Goal: Check status: Check status

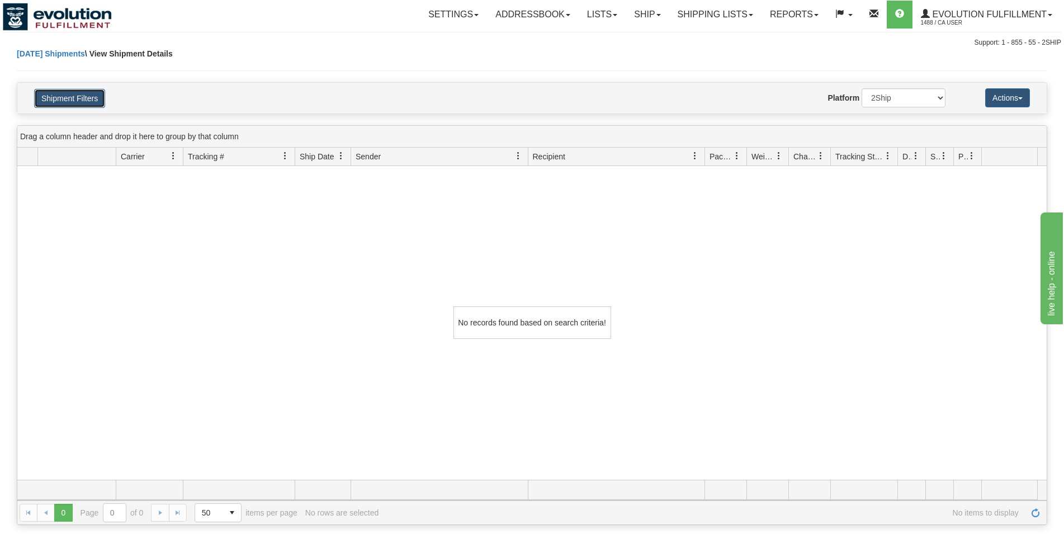
click at [66, 102] on button "Shipment Filters" at bounding box center [69, 98] width 71 height 19
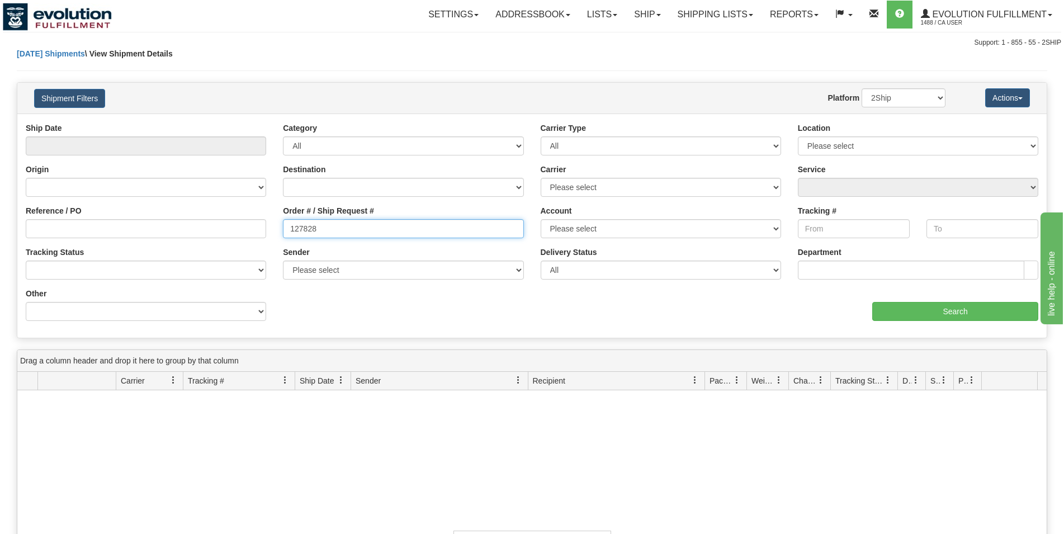
drag, startPoint x: 322, startPoint y: 234, endPoint x: -3, endPoint y: 135, distance: 340.3
click at [283, 219] on input "127828" at bounding box center [403, 228] width 241 height 19
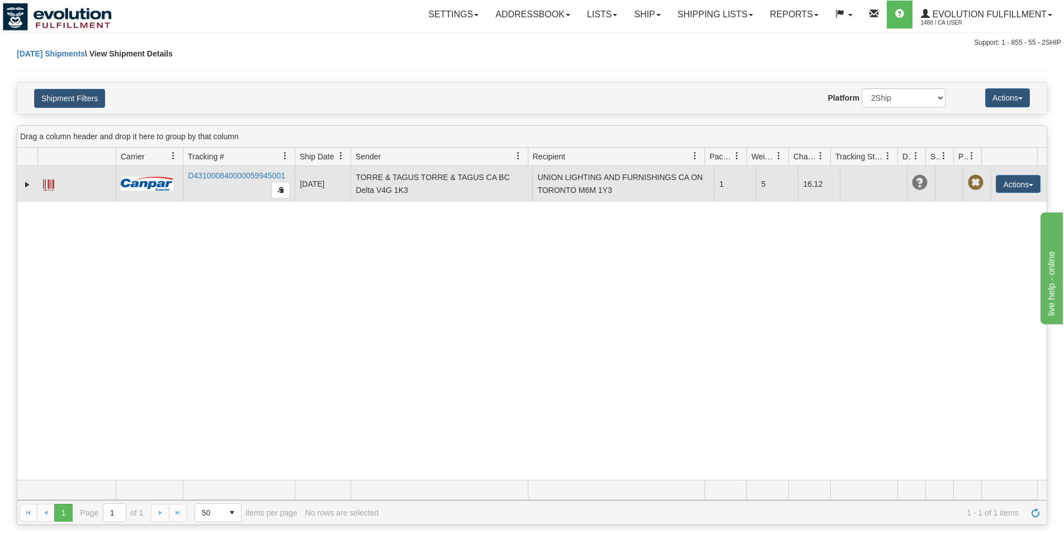
click at [46, 186] on span at bounding box center [48, 185] width 11 height 11
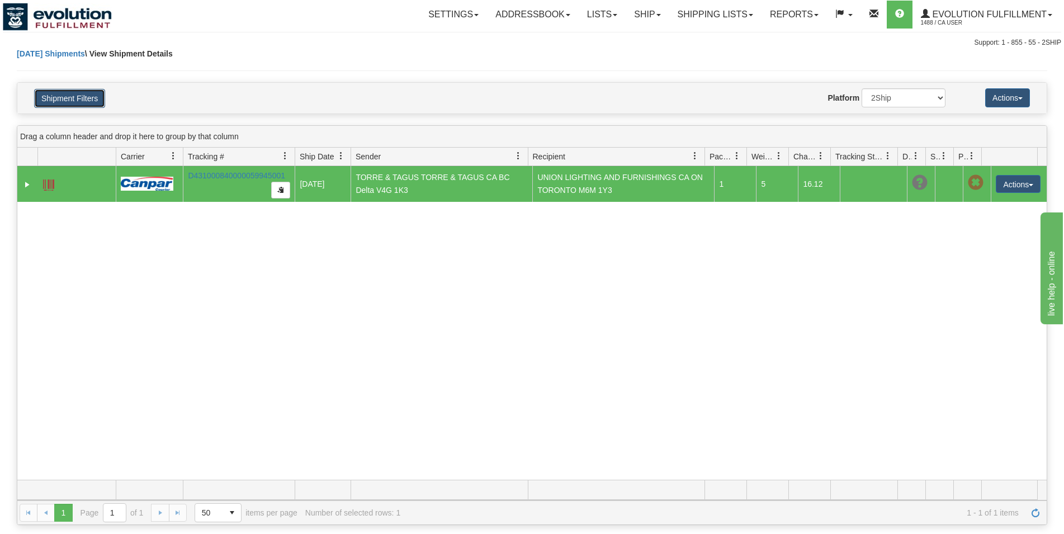
click at [103, 98] on button "Shipment Filters" at bounding box center [69, 98] width 71 height 19
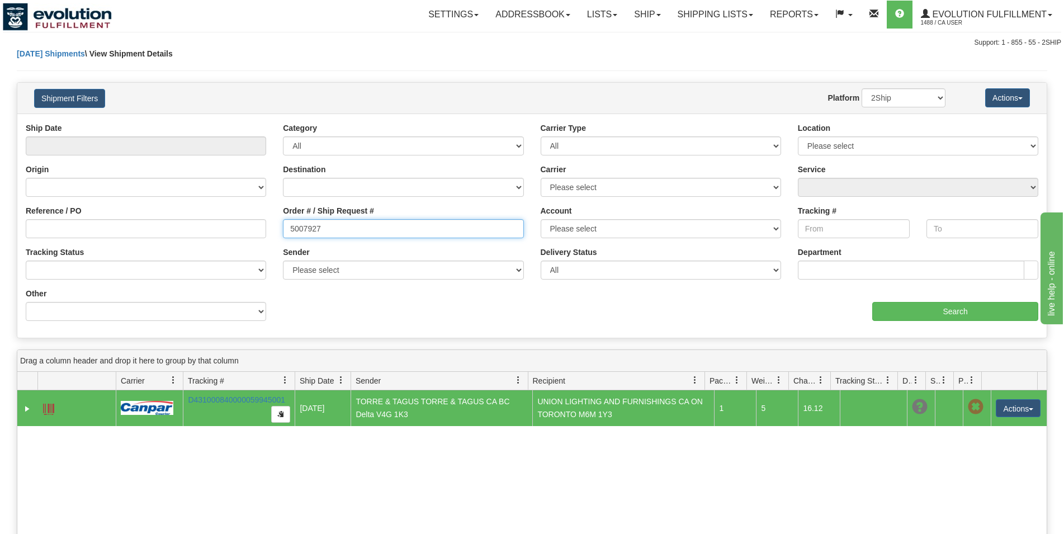
drag, startPoint x: 338, startPoint y: 230, endPoint x: 83, endPoint y: 206, distance: 256.2
click at [283, 219] on input "5007927" at bounding box center [403, 228] width 241 height 19
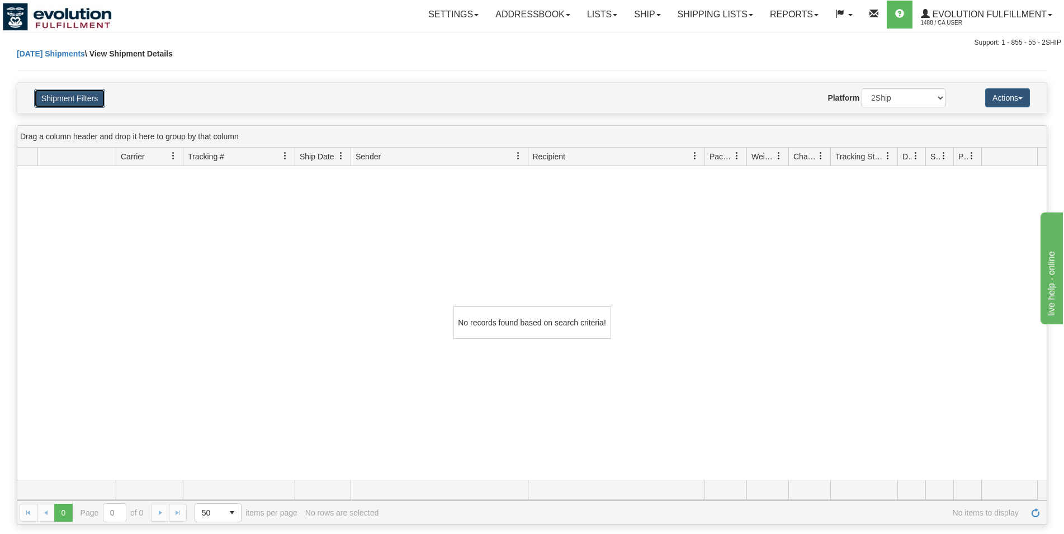
click at [90, 100] on button "Shipment Filters" at bounding box center [69, 98] width 71 height 19
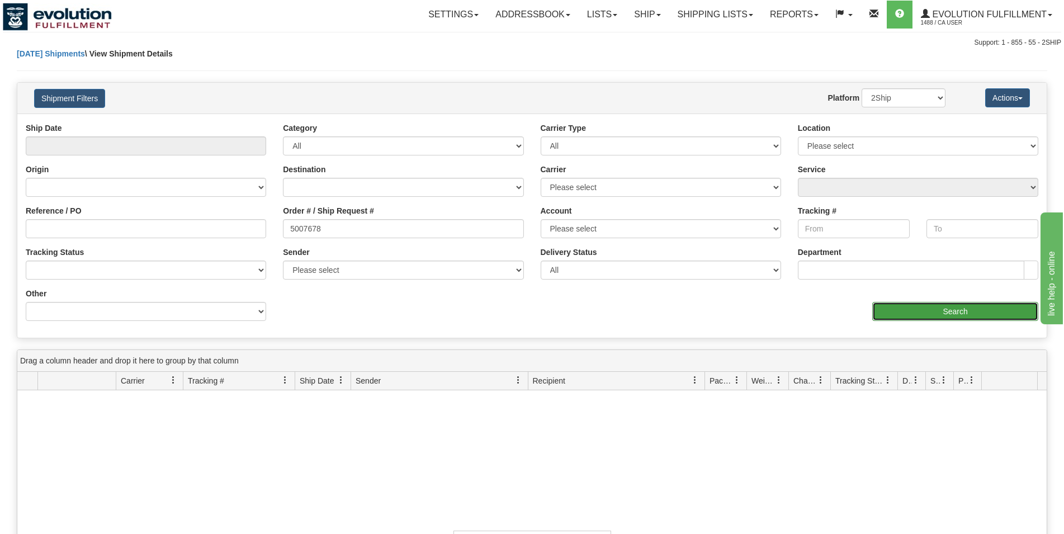
click at [902, 305] on input "Search" at bounding box center [956, 311] width 166 height 19
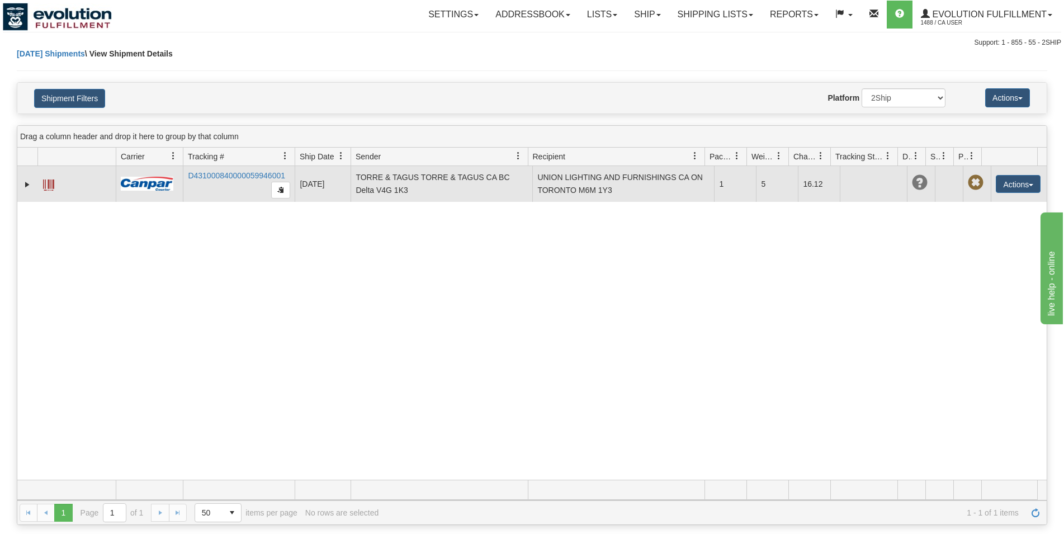
click at [51, 182] on span at bounding box center [48, 185] width 11 height 11
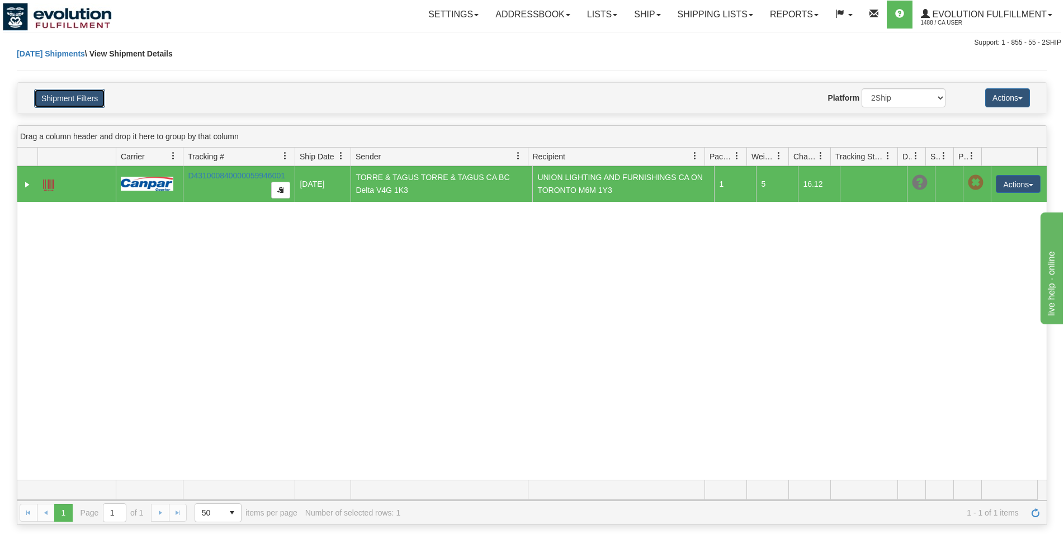
click at [62, 98] on button "Shipment Filters" at bounding box center [69, 98] width 71 height 19
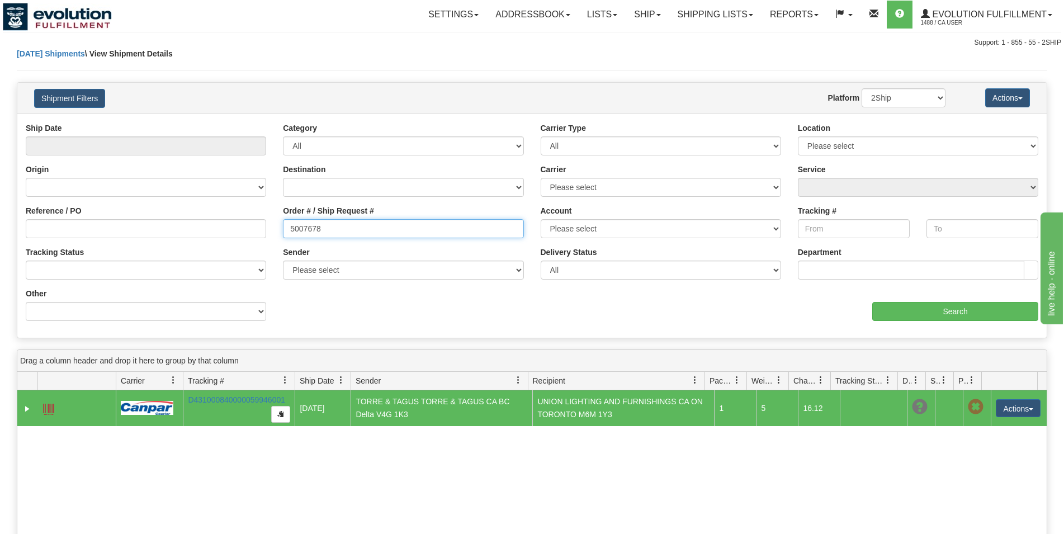
drag, startPoint x: 348, startPoint y: 232, endPoint x: 32, endPoint y: 170, distance: 322.5
click at [283, 219] on input "5007678" at bounding box center [403, 228] width 241 height 19
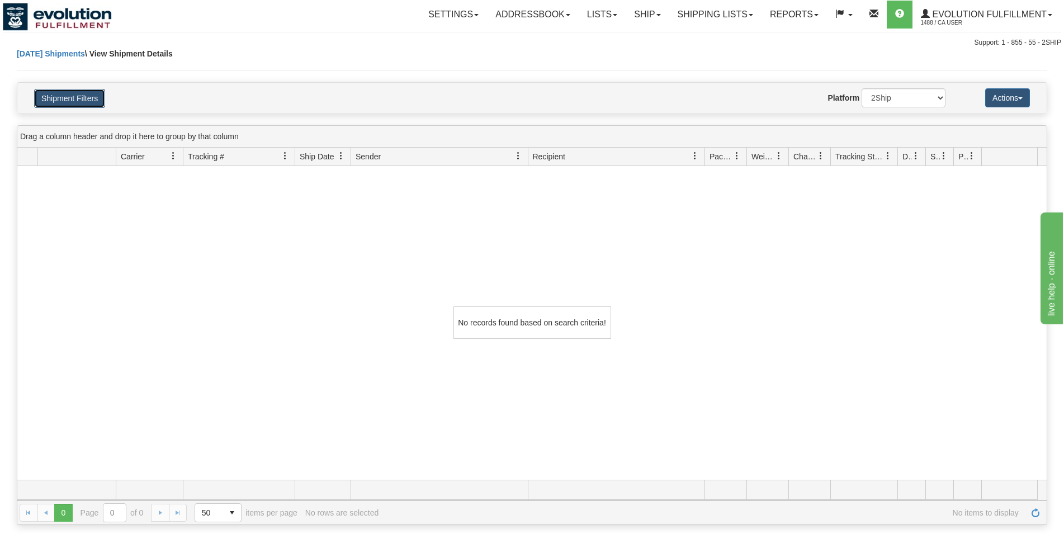
click at [64, 100] on button "Shipment Filters" at bounding box center [69, 98] width 71 height 19
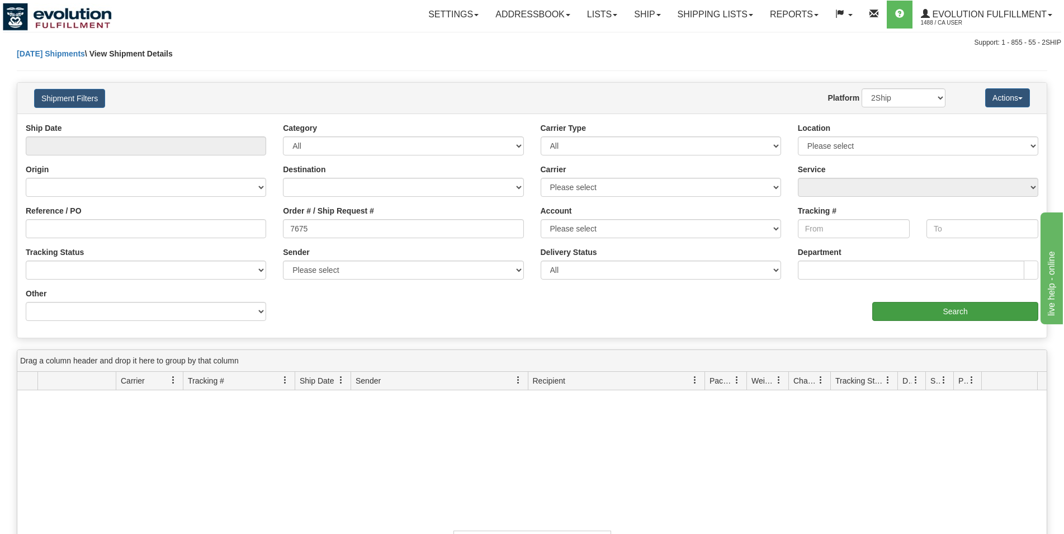
click at [962, 313] on input "Search" at bounding box center [956, 311] width 166 height 19
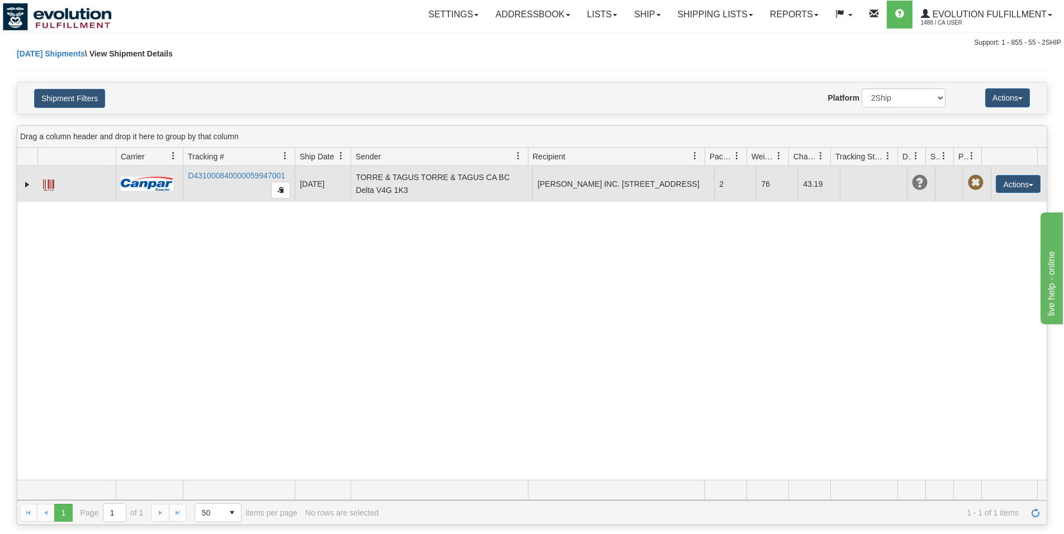
click at [45, 185] on span at bounding box center [48, 185] width 11 height 11
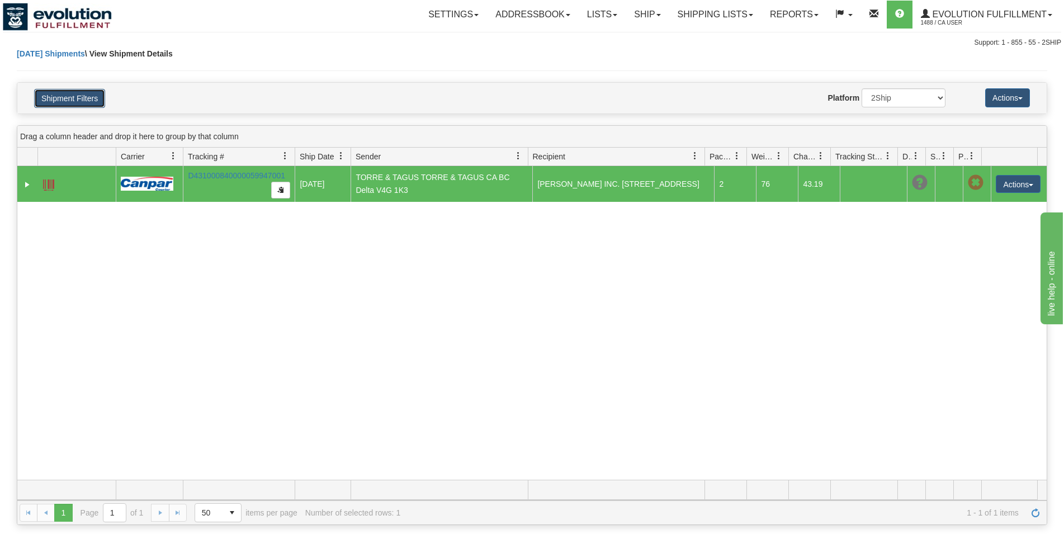
click at [64, 93] on button "Shipment Filters" at bounding box center [69, 98] width 71 height 19
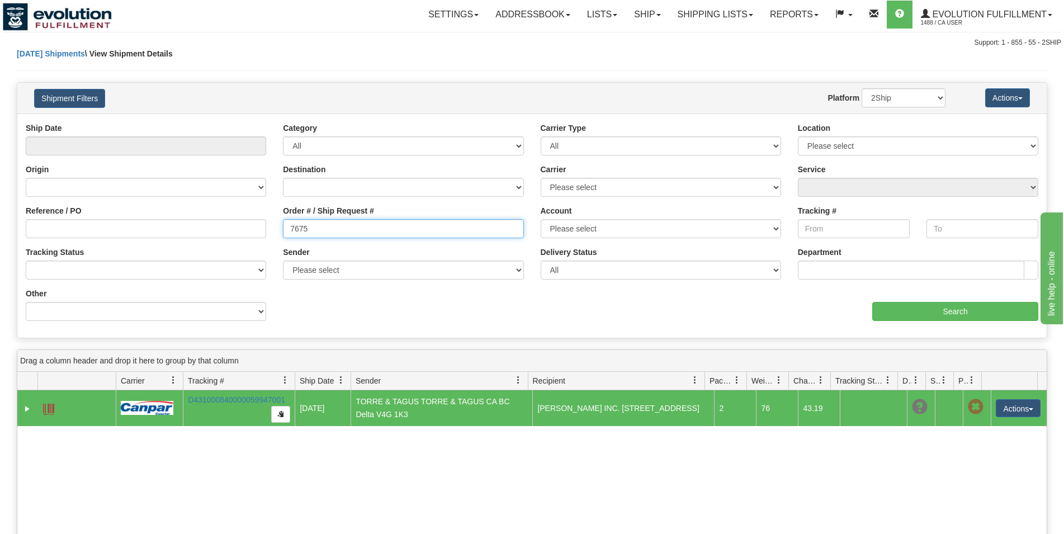
drag, startPoint x: 355, startPoint y: 231, endPoint x: 14, endPoint y: 161, distance: 348.3
click at [283, 219] on input "7675" at bounding box center [403, 228] width 241 height 19
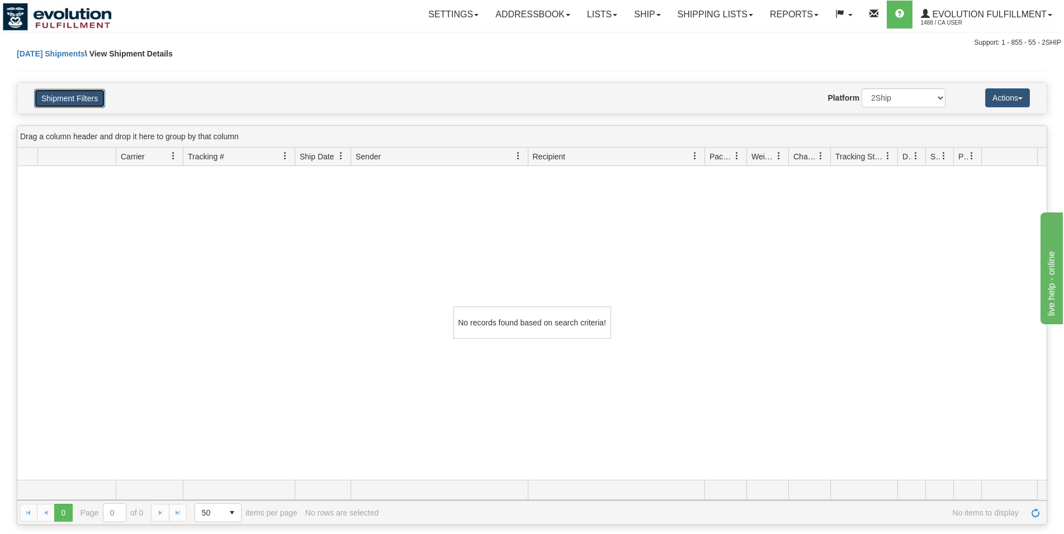
click at [96, 97] on button "Shipment Filters" at bounding box center [69, 98] width 71 height 19
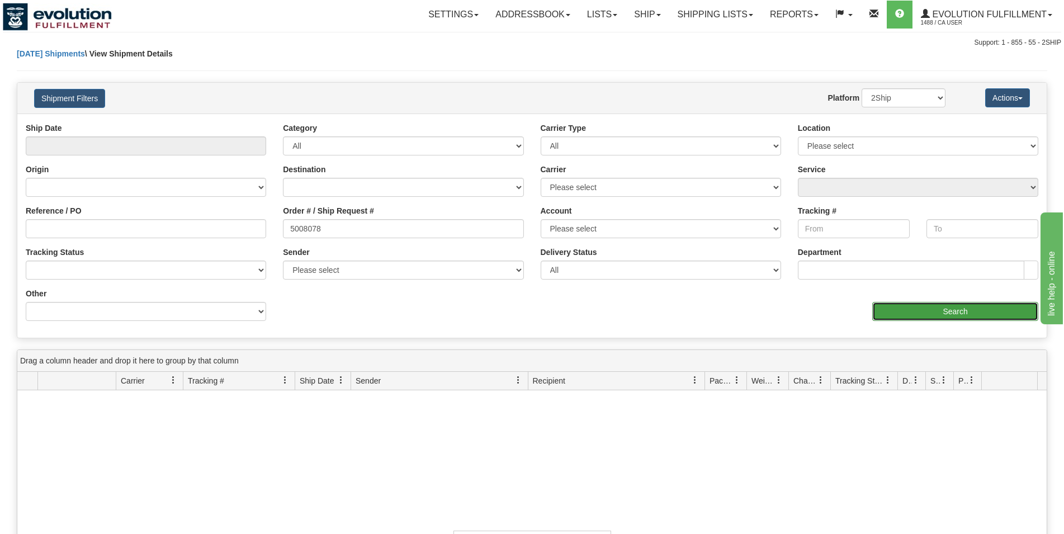
click at [920, 314] on input "Search" at bounding box center [956, 311] width 166 height 19
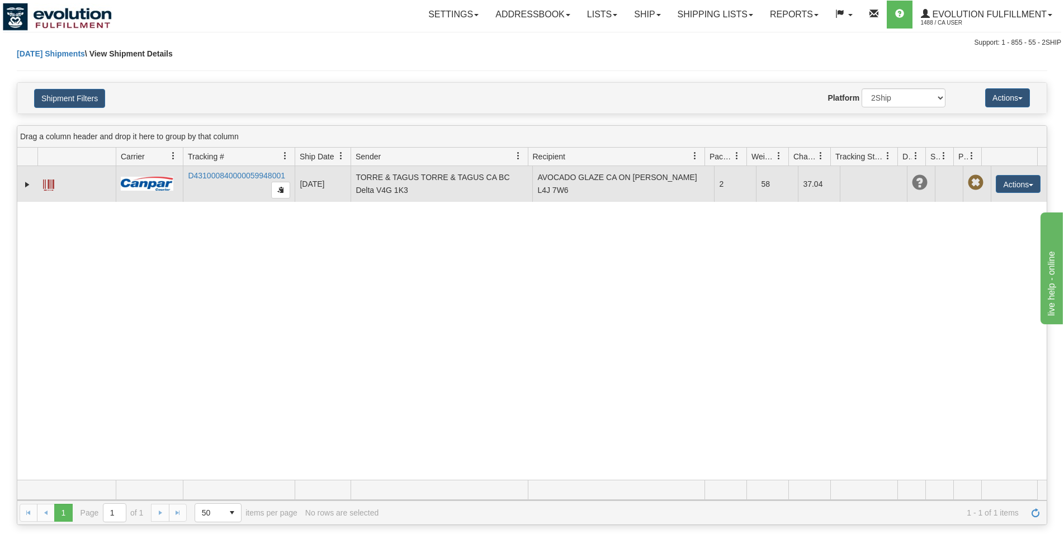
click at [51, 187] on span at bounding box center [48, 185] width 11 height 11
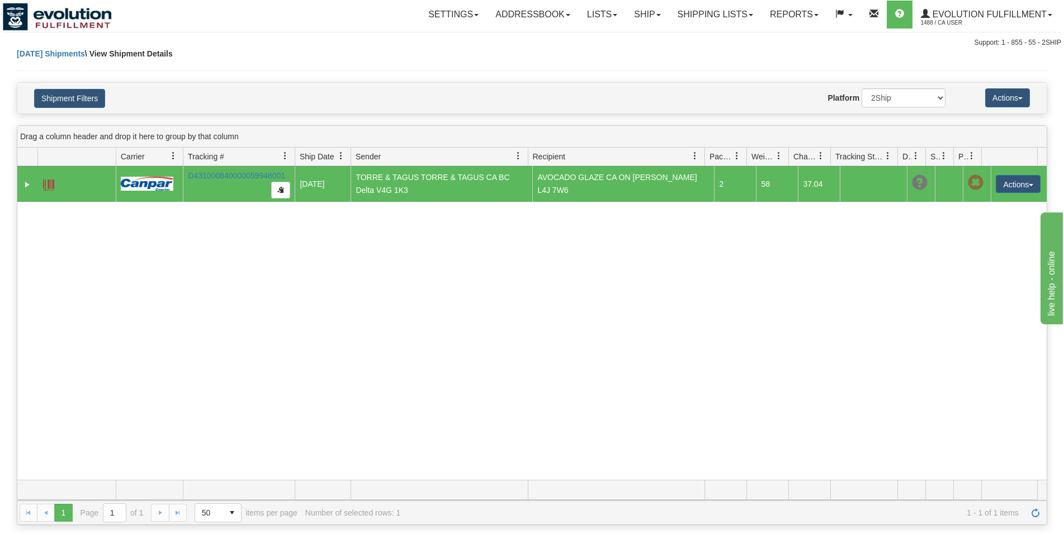
click at [30, 108] on h4 "Shipment Filters" at bounding box center [110, 98] width 169 height 20
click at [63, 106] on button "Shipment Filters" at bounding box center [69, 98] width 71 height 19
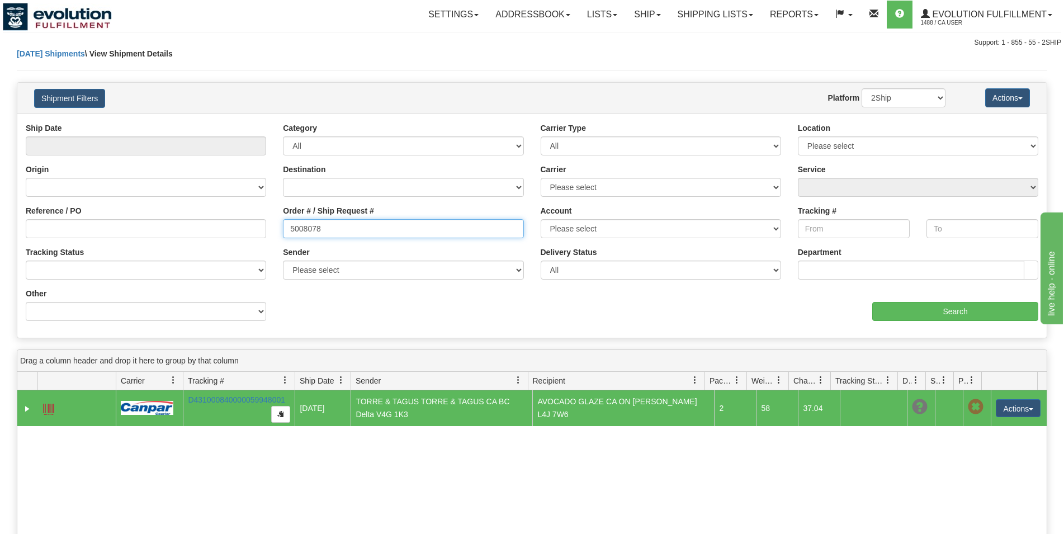
drag, startPoint x: 359, startPoint y: 225, endPoint x: -39, endPoint y: 163, distance: 402.6
click at [283, 219] on input "5008078" at bounding box center [403, 228] width 241 height 19
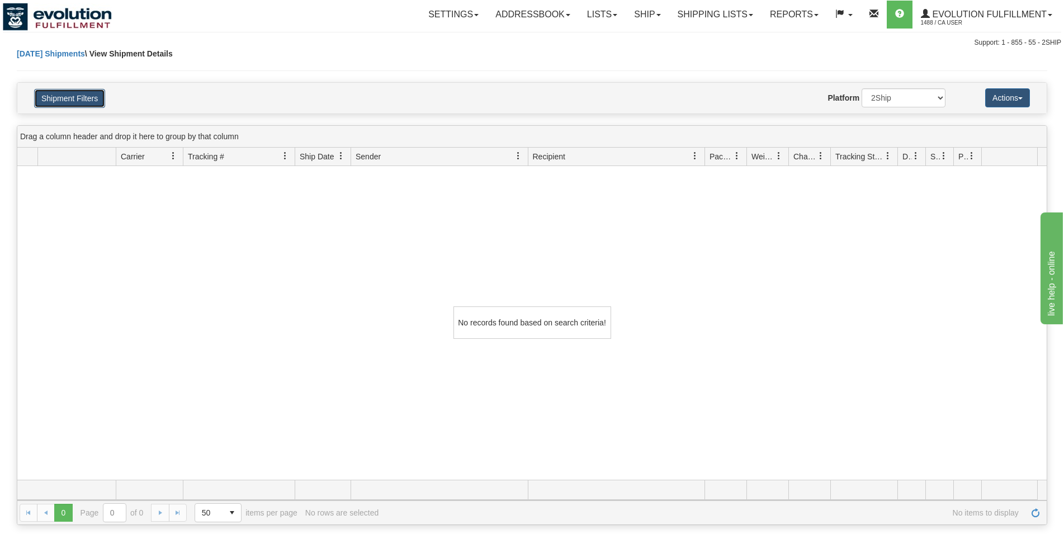
click at [88, 98] on button "Shipment Filters" at bounding box center [69, 98] width 71 height 19
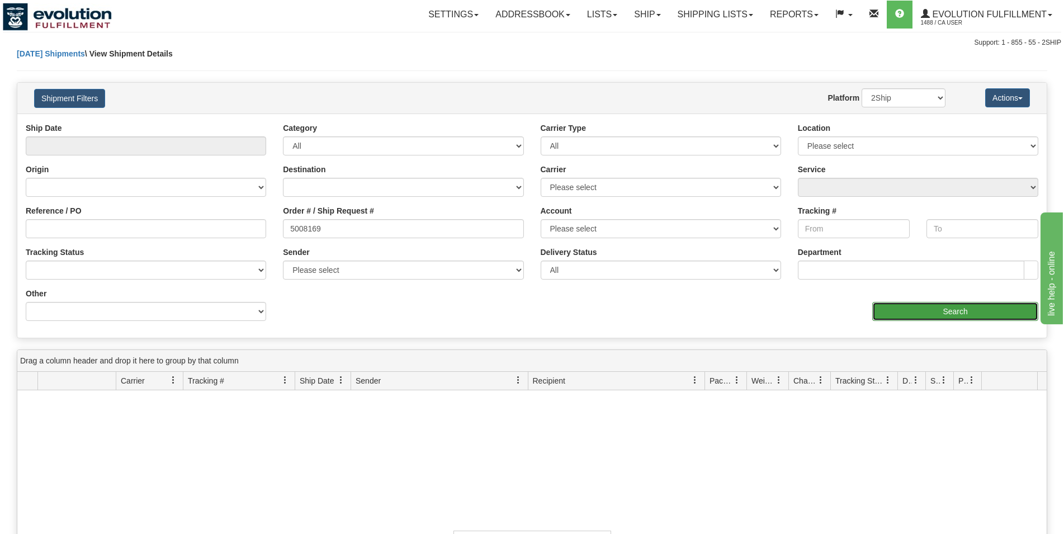
click at [905, 310] on input "Search" at bounding box center [956, 311] width 166 height 19
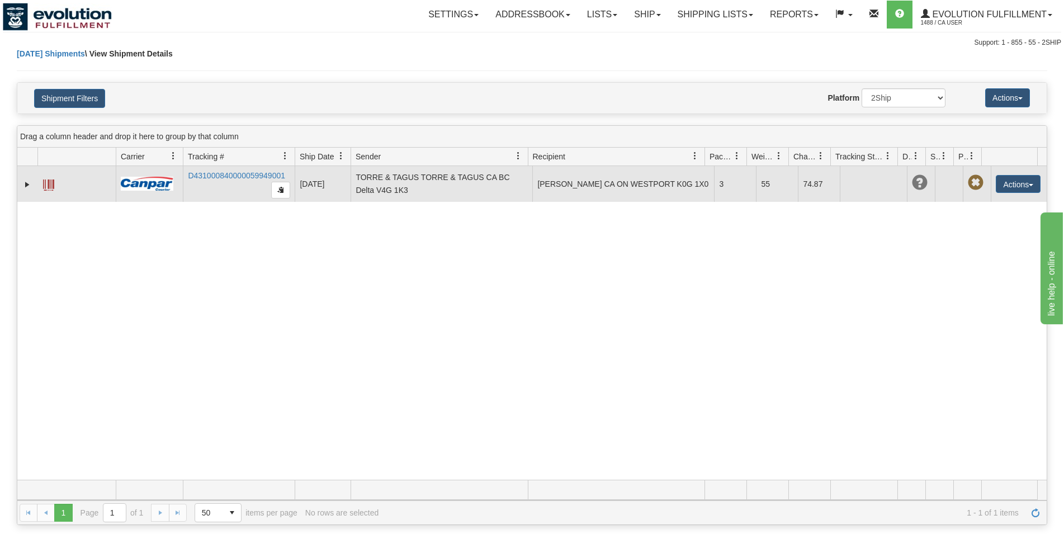
click at [40, 183] on td at bounding box center [76, 184] width 78 height 36
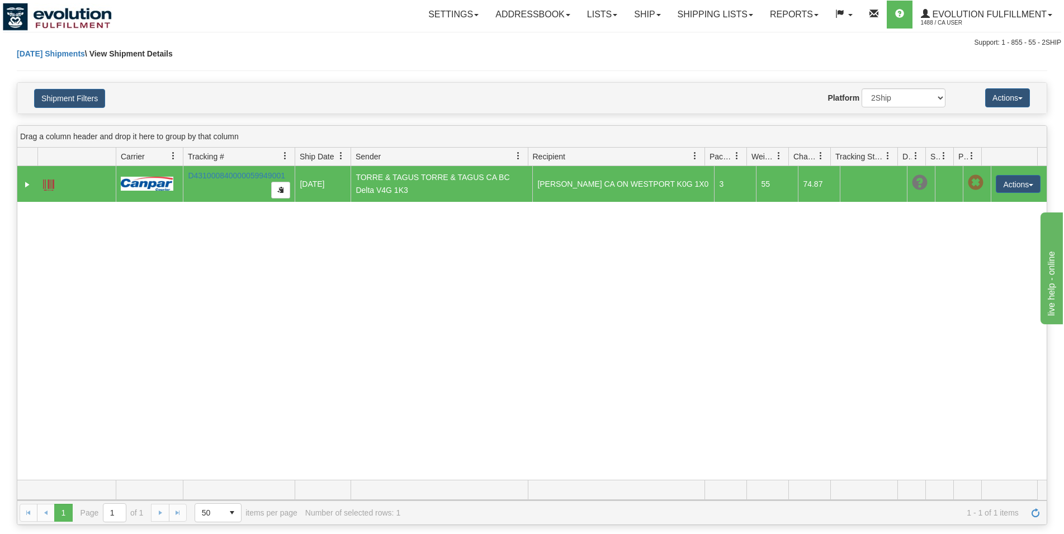
click at [47, 183] on span at bounding box center [48, 185] width 11 height 11
drag, startPoint x: 88, startPoint y: 100, endPoint x: 167, endPoint y: 124, distance: 82.8
click at [97, 108] on button "Shipment Filters" at bounding box center [69, 98] width 71 height 19
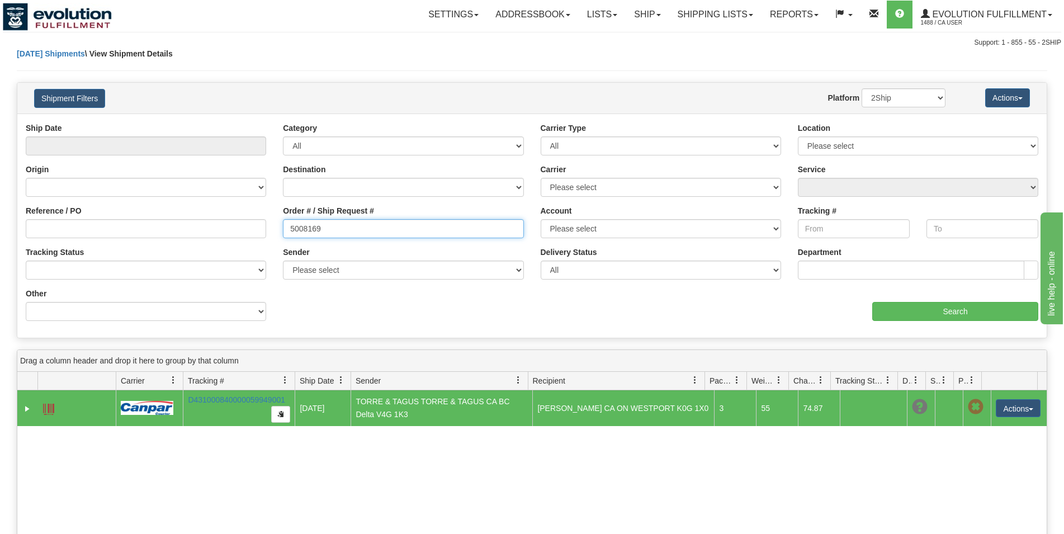
drag, startPoint x: 366, startPoint y: 230, endPoint x: -30, endPoint y: 181, distance: 399.1
click at [283, 219] on input "5008169" at bounding box center [403, 228] width 241 height 19
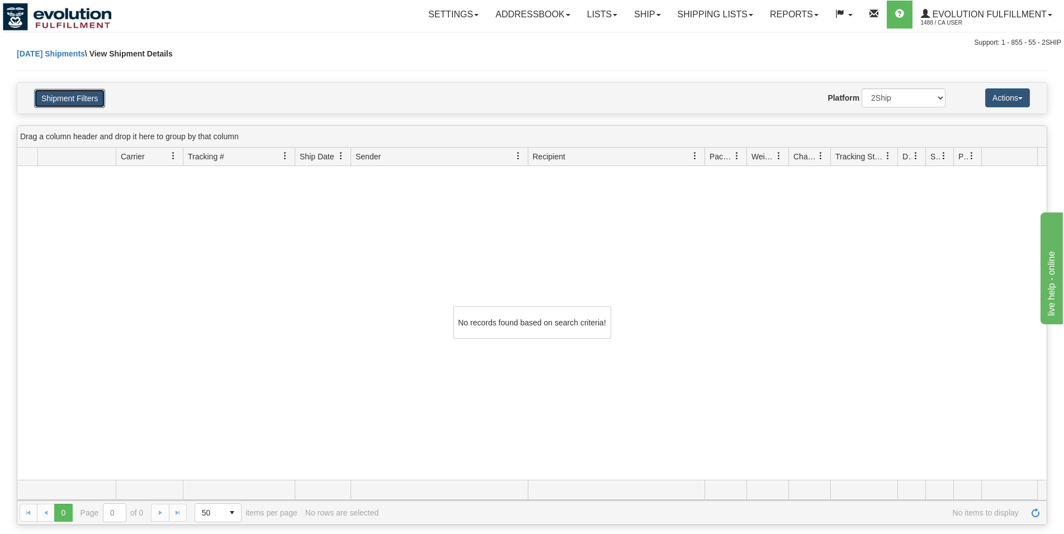
click at [83, 101] on button "Shipment Filters" at bounding box center [69, 98] width 71 height 19
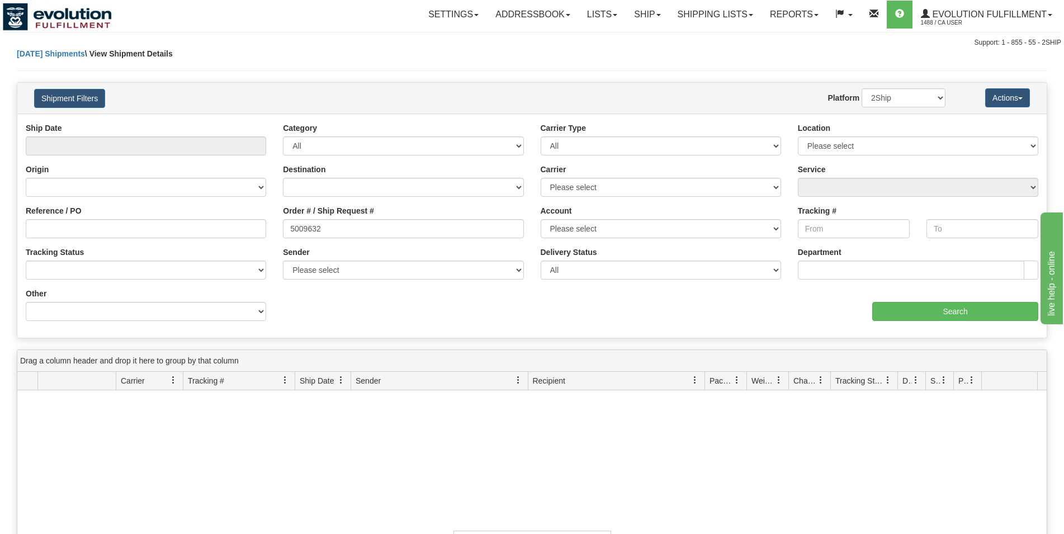
click at [916, 301] on div "aaa Search" at bounding box center [789, 304] width 515 height 33
click at [915, 307] on input "Search" at bounding box center [956, 311] width 166 height 19
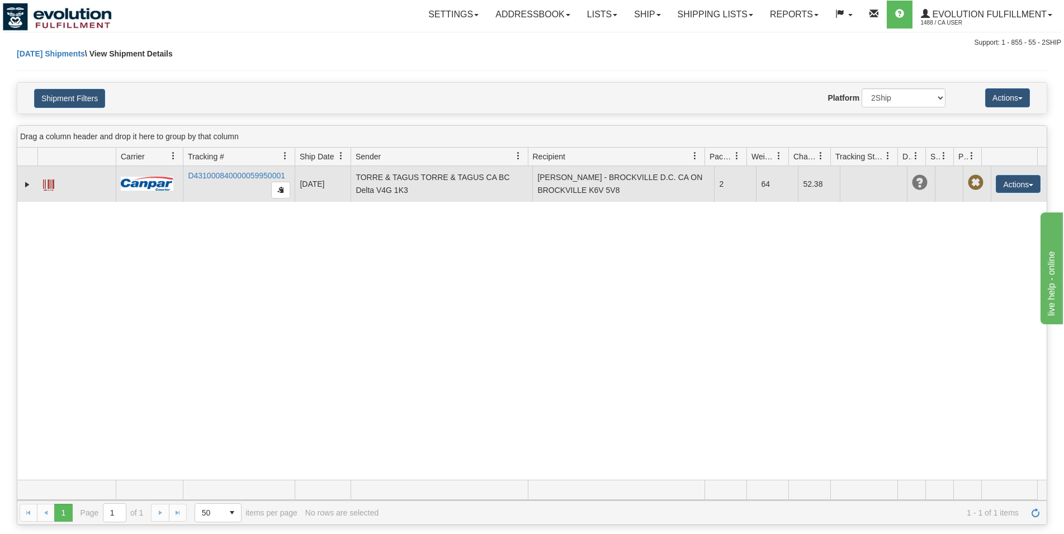
click at [45, 187] on span at bounding box center [48, 185] width 11 height 11
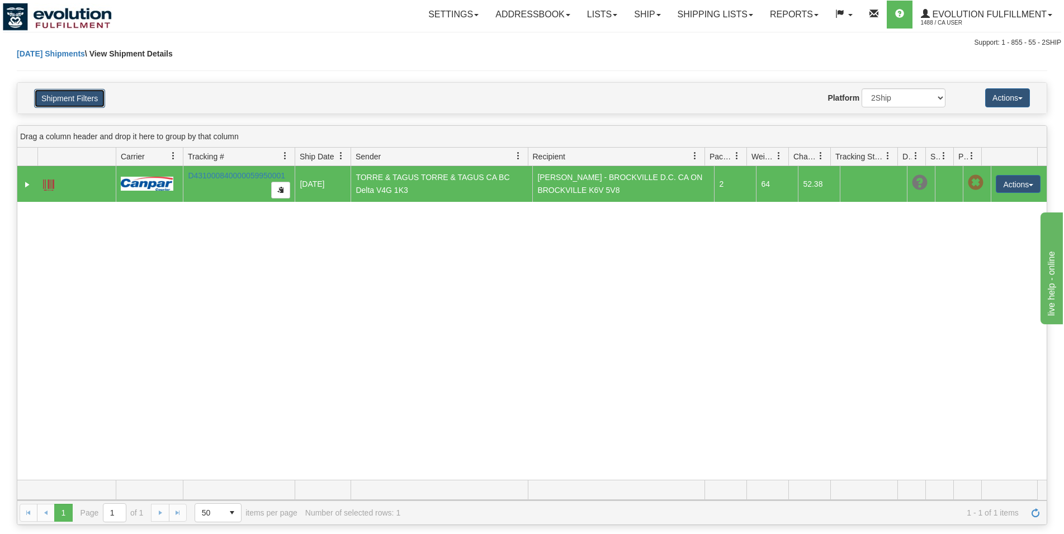
click at [81, 93] on button "Shipment Filters" at bounding box center [69, 98] width 71 height 19
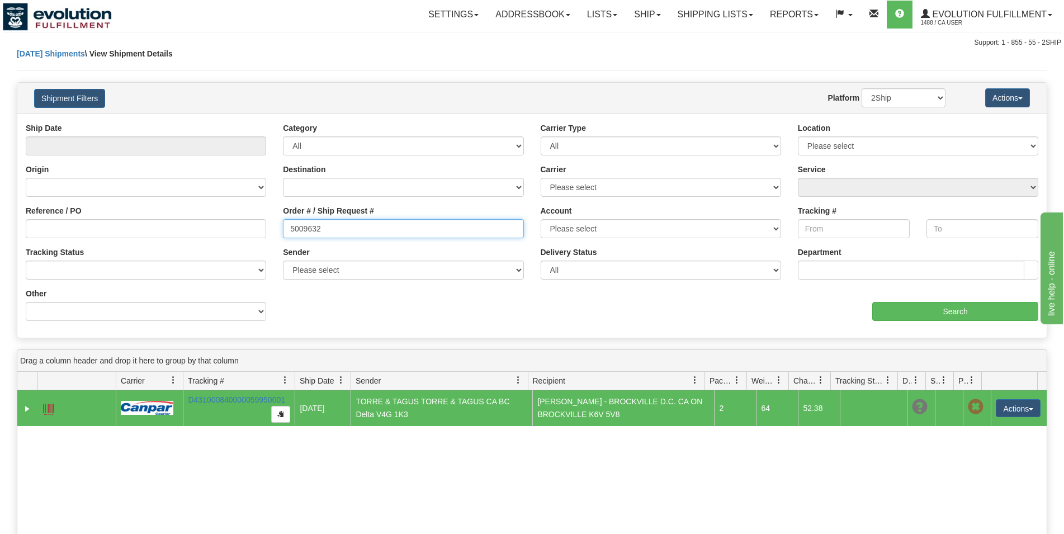
drag, startPoint x: 428, startPoint y: 224, endPoint x: 148, endPoint y: 184, distance: 282.6
click at [283, 219] on input "5009632" at bounding box center [403, 228] width 241 height 19
type input "5007704"
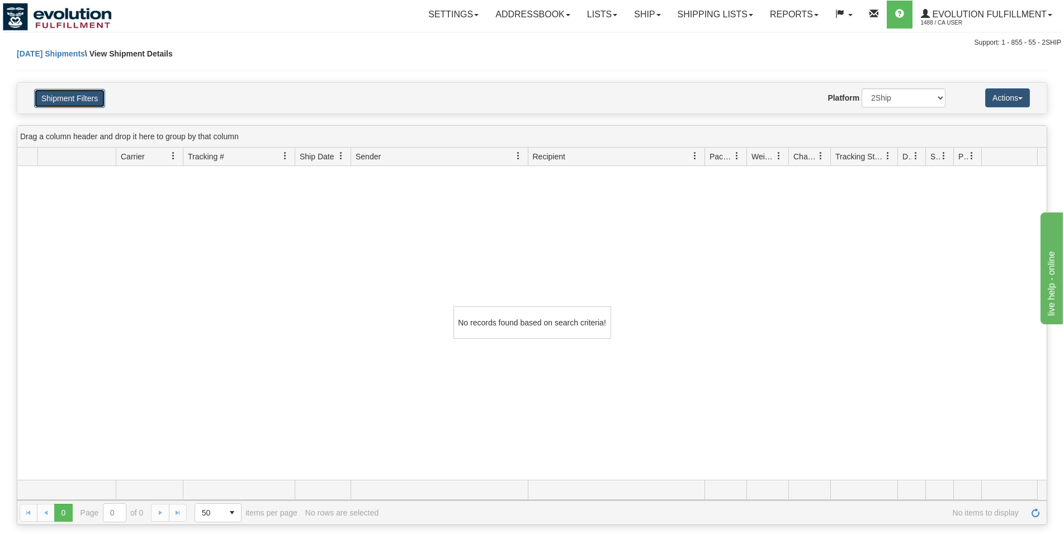
click at [69, 97] on button "Shipment Filters" at bounding box center [69, 98] width 71 height 19
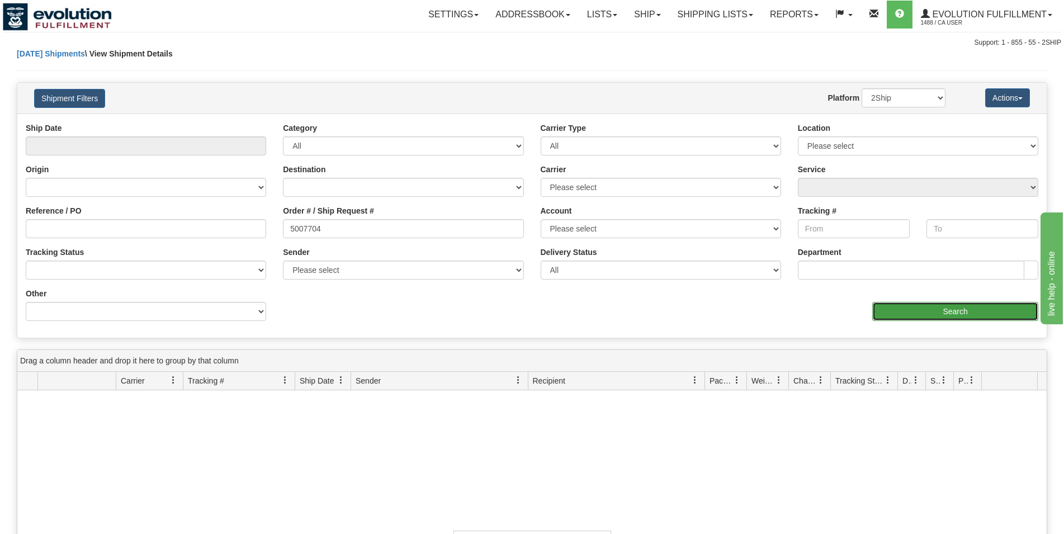
click at [881, 317] on input "Search" at bounding box center [956, 311] width 166 height 19
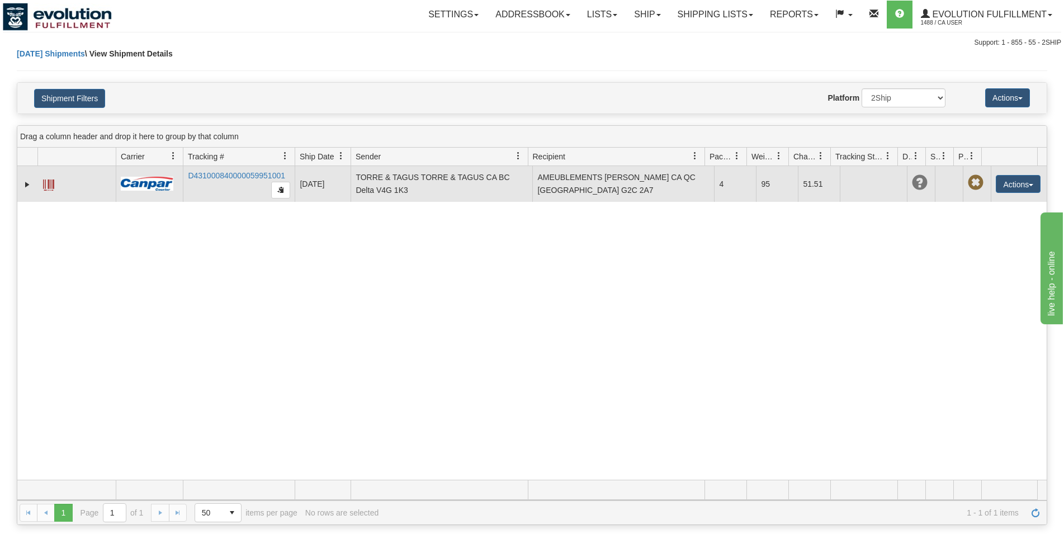
click at [50, 188] on span at bounding box center [48, 185] width 11 height 11
